Goal: Browse casually: Explore the website without a specific task or goal

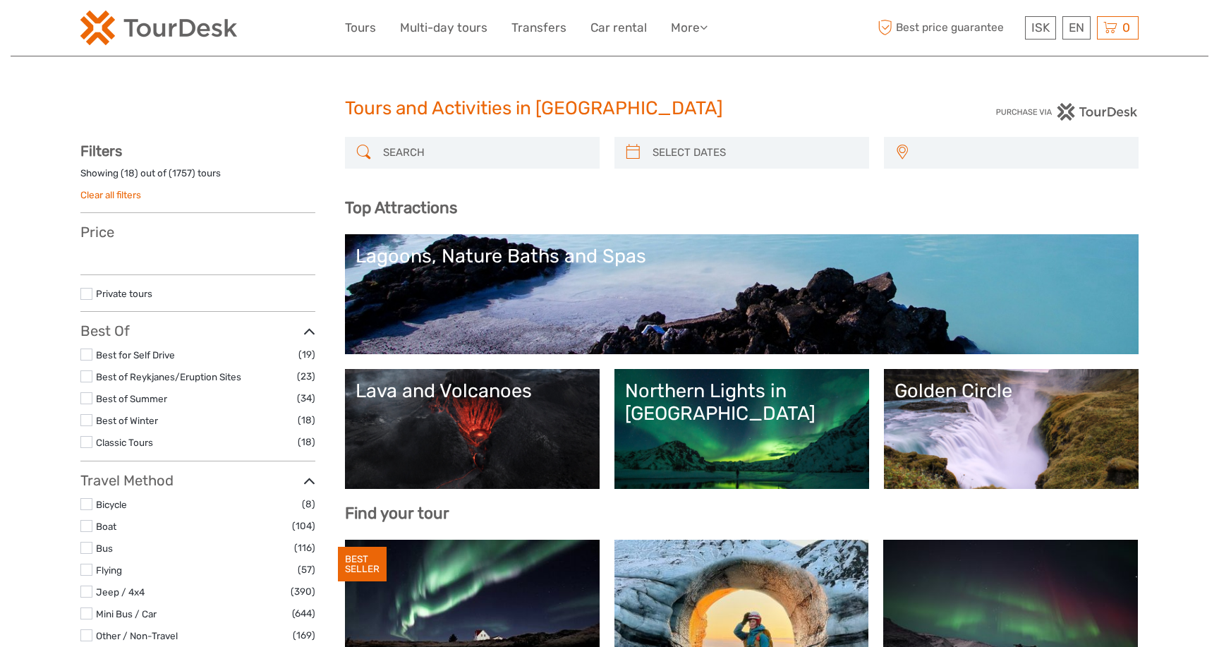
select select
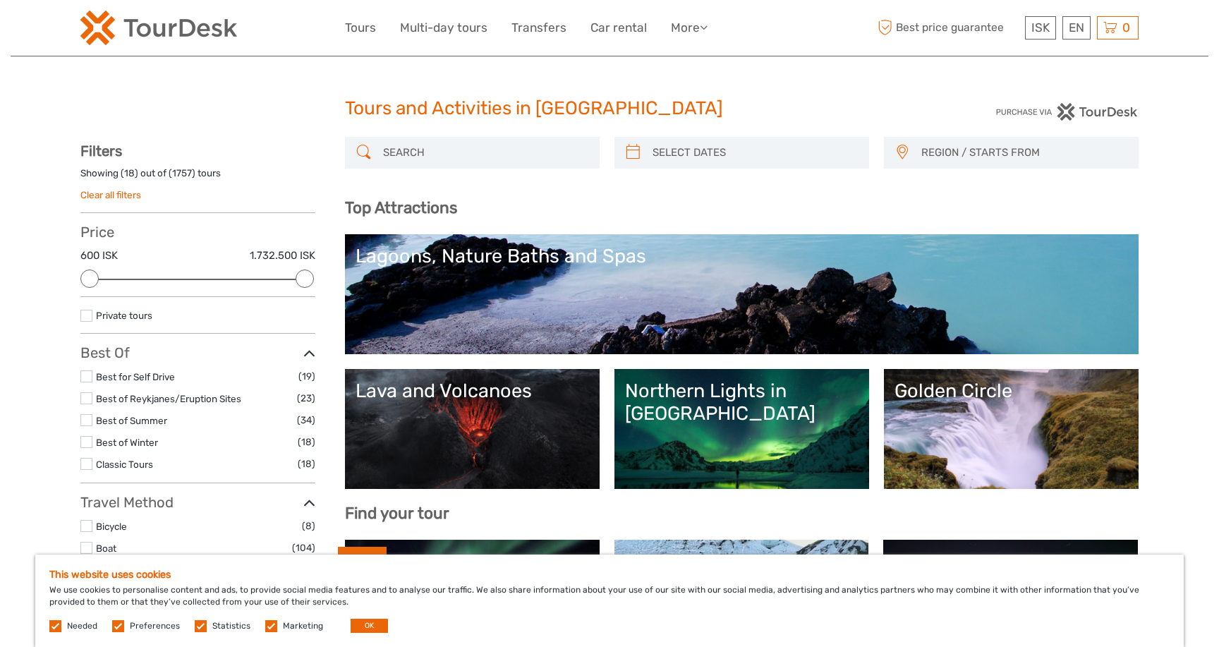
click at [204, 25] on img at bounding box center [158, 28] width 157 height 35
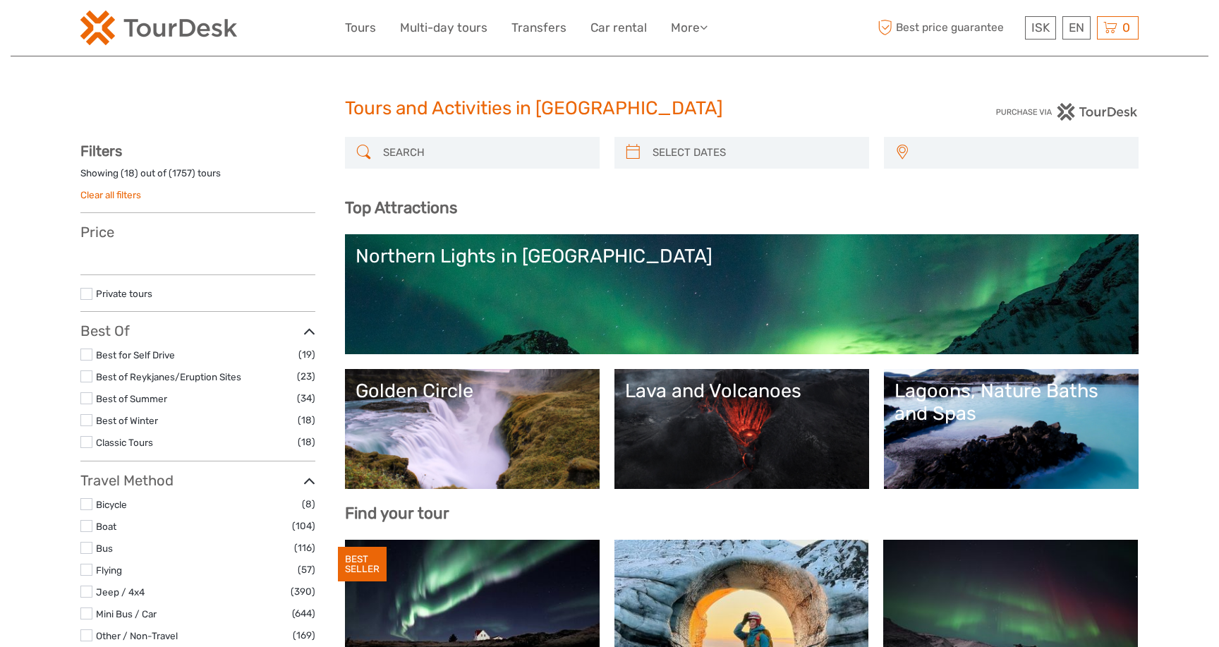
select select
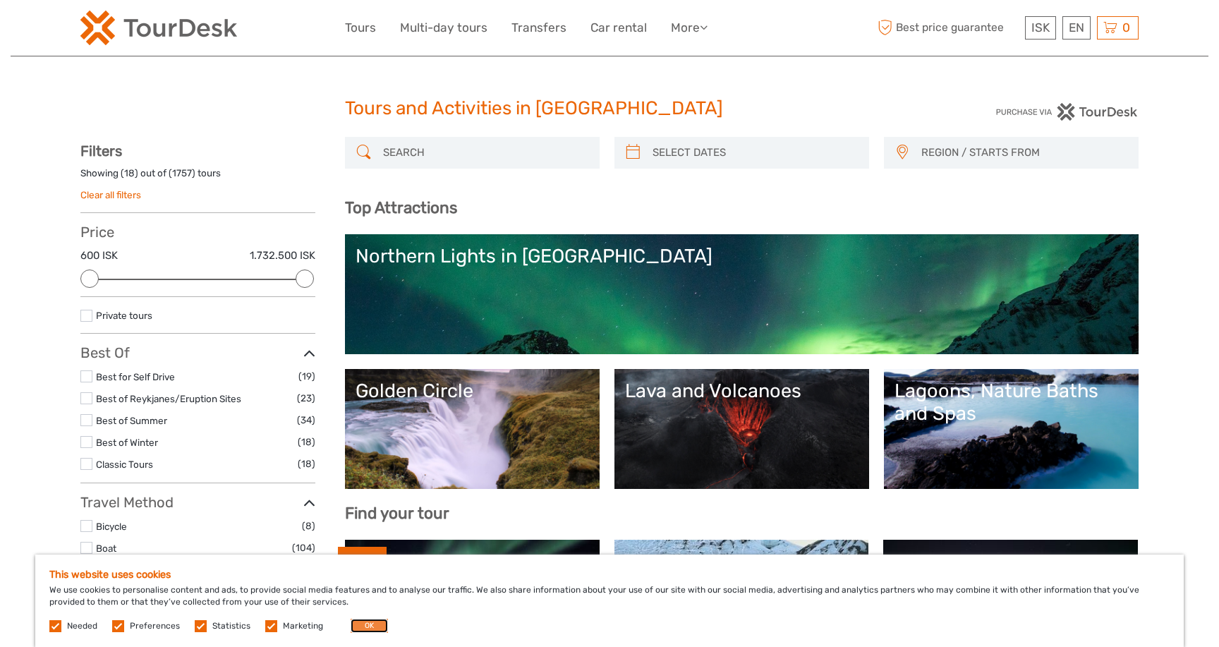
click at [365, 630] on button "OK" at bounding box center [369, 626] width 37 height 14
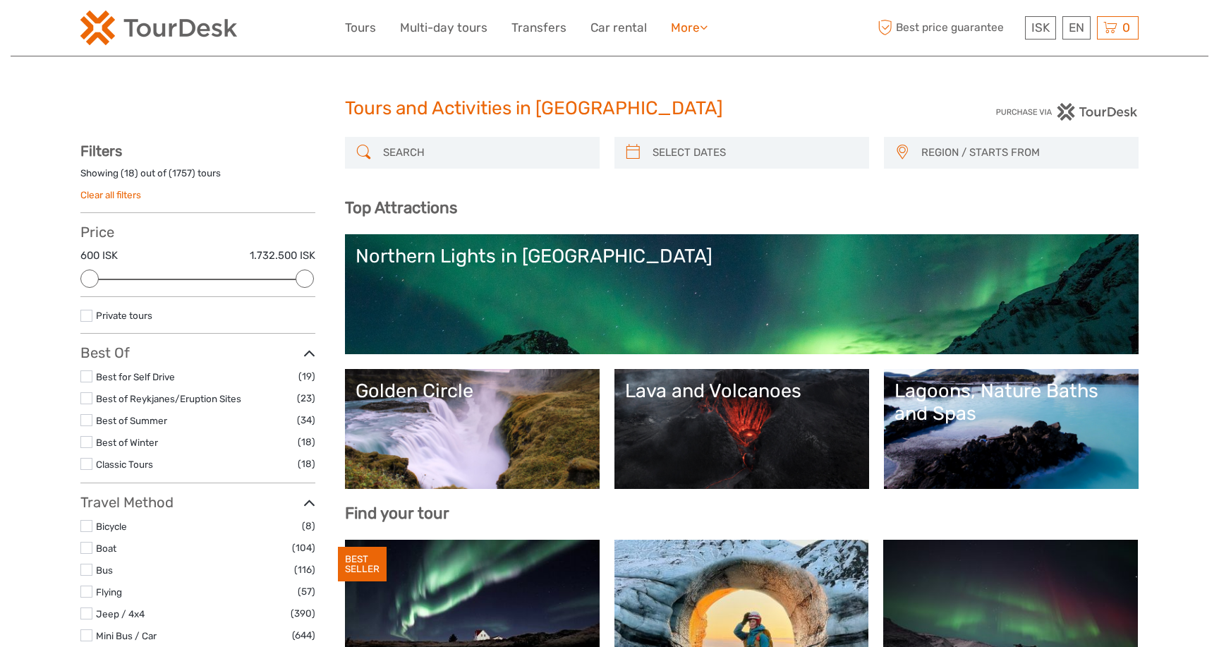
click at [689, 26] on link "More" at bounding box center [689, 28] width 37 height 20
click at [705, 20] on link "More" at bounding box center [689, 28] width 37 height 20
click at [680, 29] on link "More" at bounding box center [689, 28] width 37 height 20
click at [770, 47] on div "ISK ISK € $ £ EN English Español Deutsch Tours Multi-day tours Transfers Car re…" at bounding box center [609, 28] width 1058 height 56
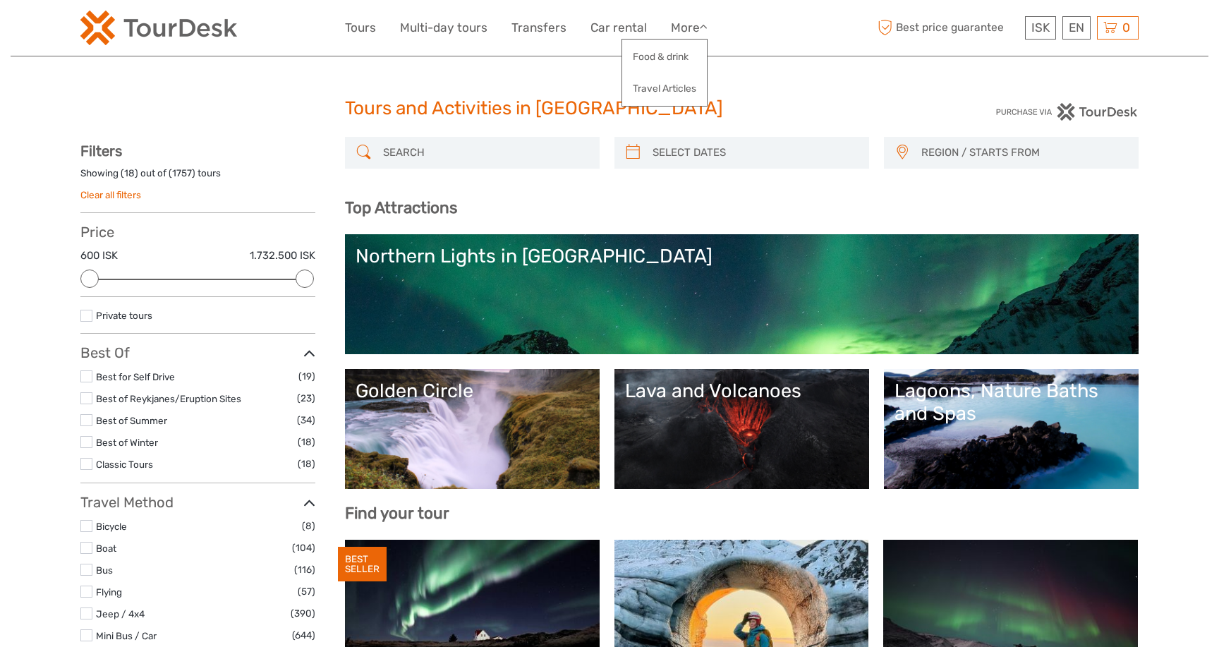
click at [770, 47] on div "ISK ISK € $ £ EN English Español Deutsch Tours Multi-day tours Transfers Car re…" at bounding box center [609, 28] width 1058 height 56
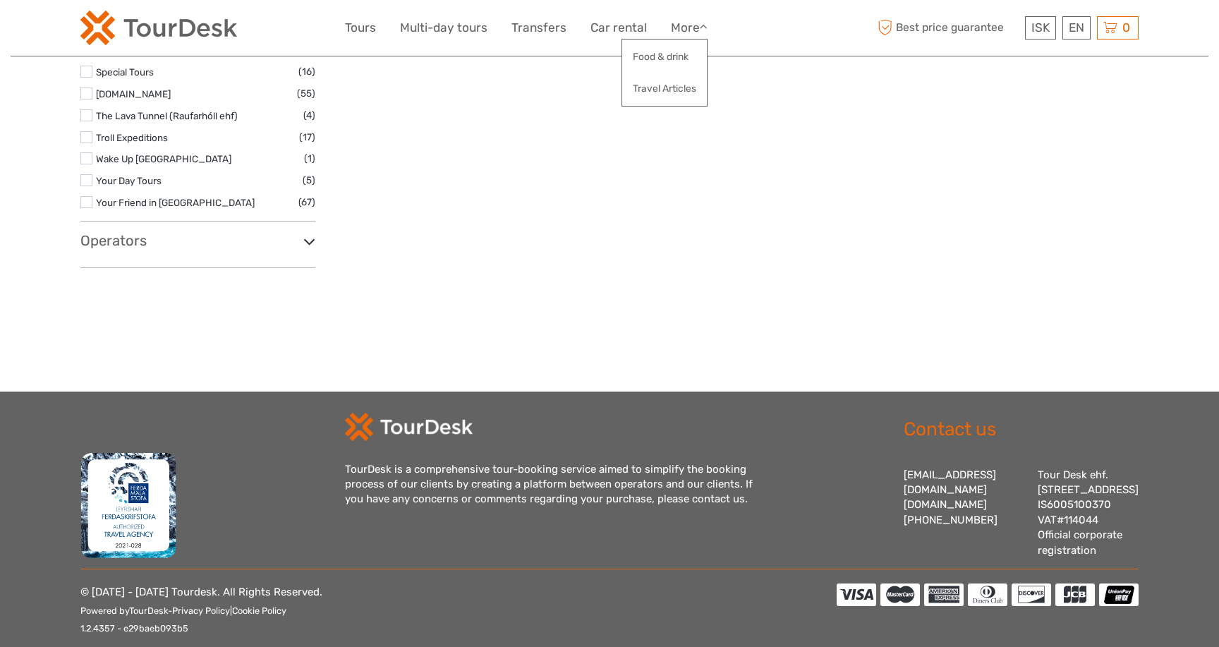
scroll to position [2447, 0]
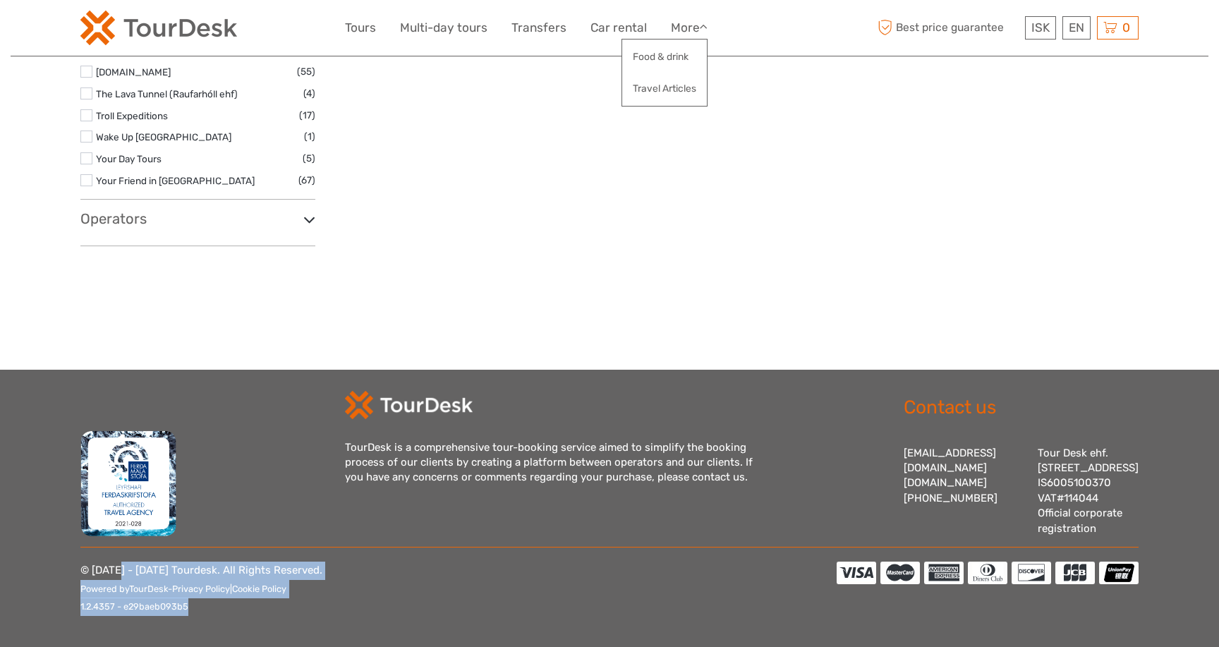
drag, startPoint x: 73, startPoint y: 564, endPoint x: 239, endPoint y: 622, distance: 176.3
click at [239, 622] on footer "TourDesk is a comprehensive tour-booking service aimed to simplify the booking …" at bounding box center [609, 508] width 1219 height 277
click at [239, 622] on div "© 2013 - 2025 Tourdesk. All Rights Reserved. Powered by TourDesk - Privacy Poli…" at bounding box center [458, 597] width 756 height 71
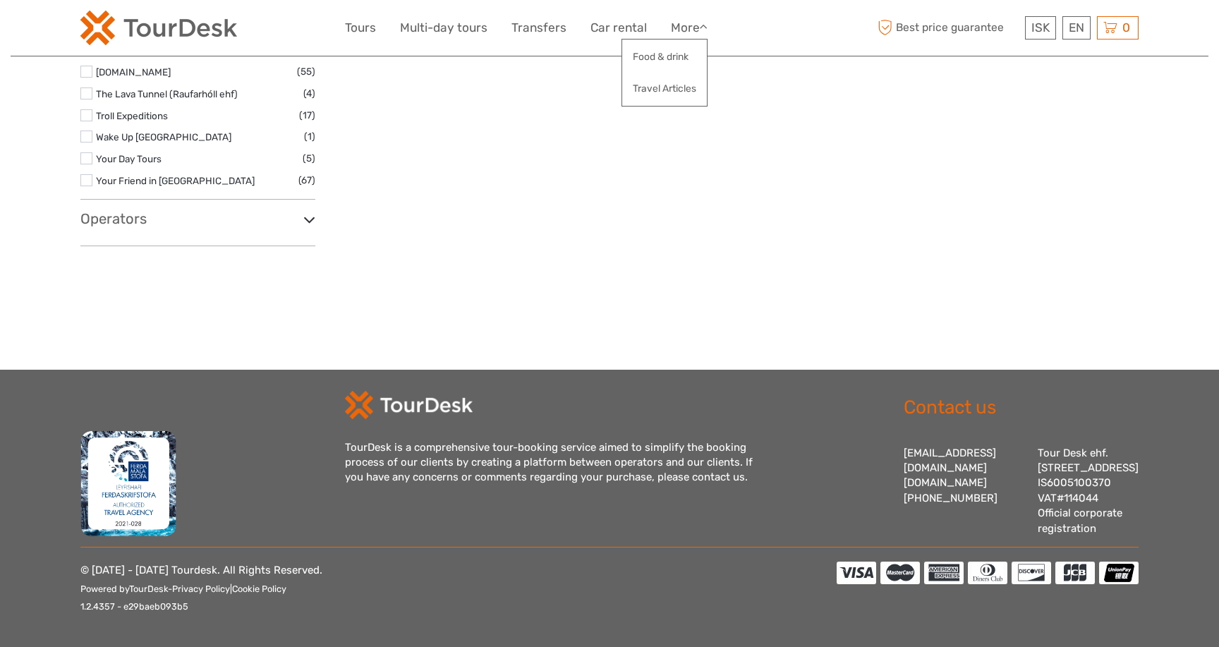
click at [239, 622] on div "© 2013 - 2025 Tourdesk. All Rights Reserved. Powered by TourDesk - Privacy Poli…" at bounding box center [458, 597] width 756 height 71
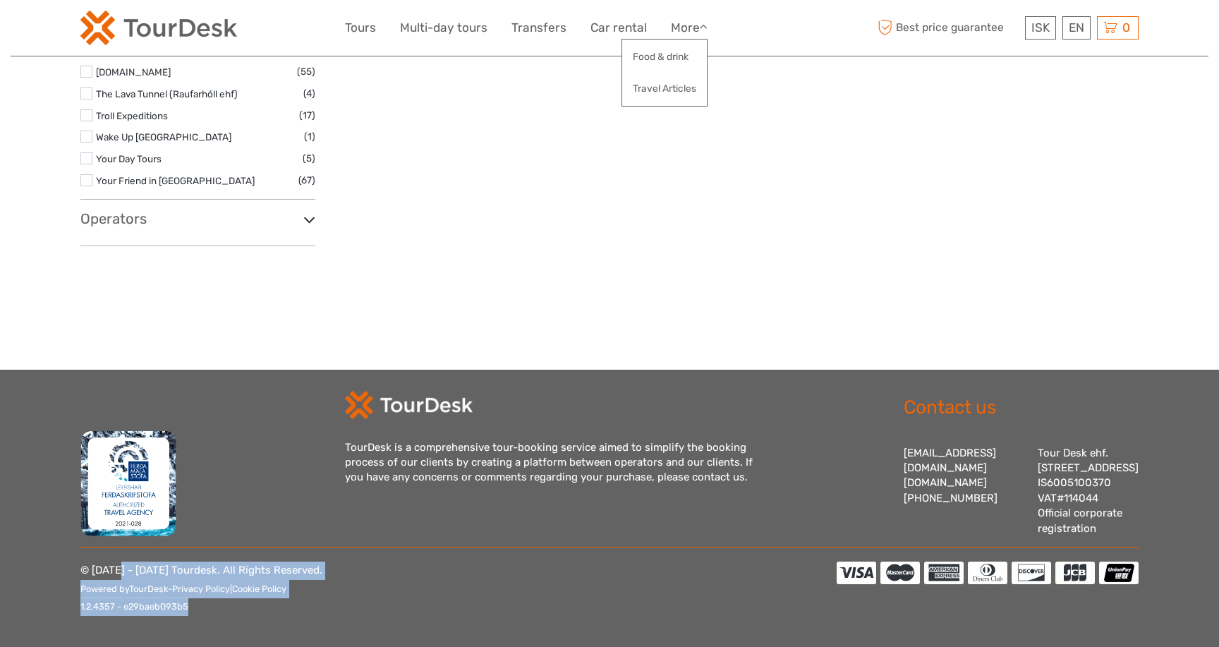
drag, startPoint x: 239, startPoint y: 623, endPoint x: 59, endPoint y: 559, distance: 191.4
click at [59, 559] on footer "TourDesk is a comprehensive tour-booking service aimed to simplify the booking …" at bounding box center [609, 508] width 1219 height 277
